Goal: Task Accomplishment & Management: Manage account settings

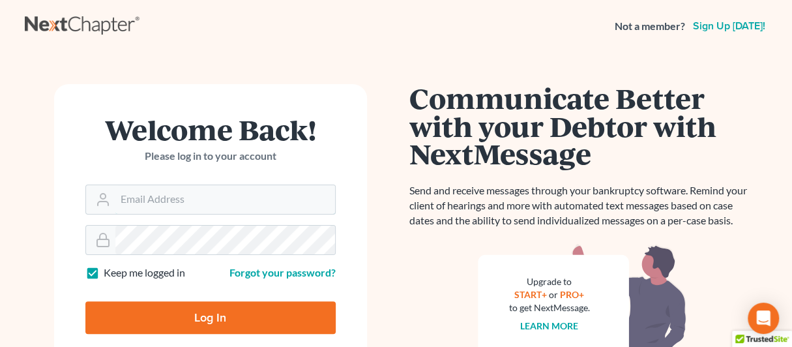
type input "[EMAIL_ADDRESS][DOMAIN_NAME]"
click at [209, 312] on input "Log In" at bounding box center [210, 317] width 250 height 33
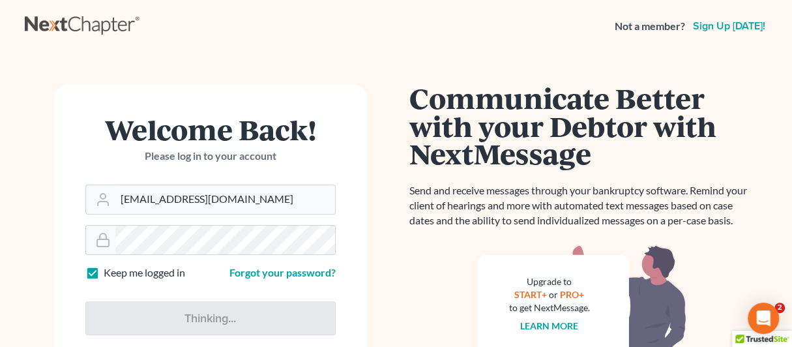
type input "Thinking..."
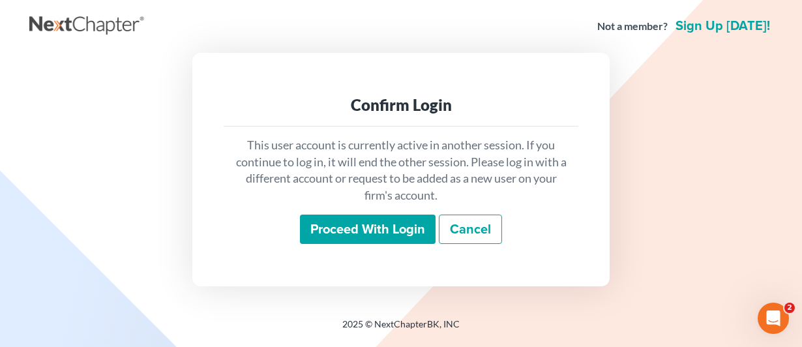
click at [348, 222] on input "Proceed with login" at bounding box center [368, 229] width 136 height 30
